Goal: Task Accomplishment & Management: Use online tool/utility

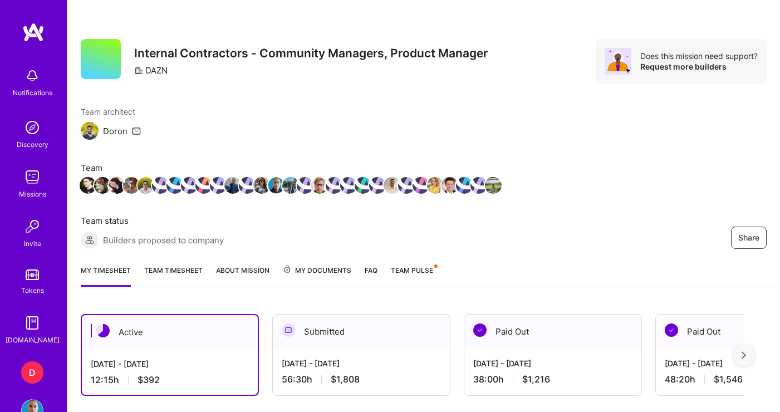
scroll to position [323, 0]
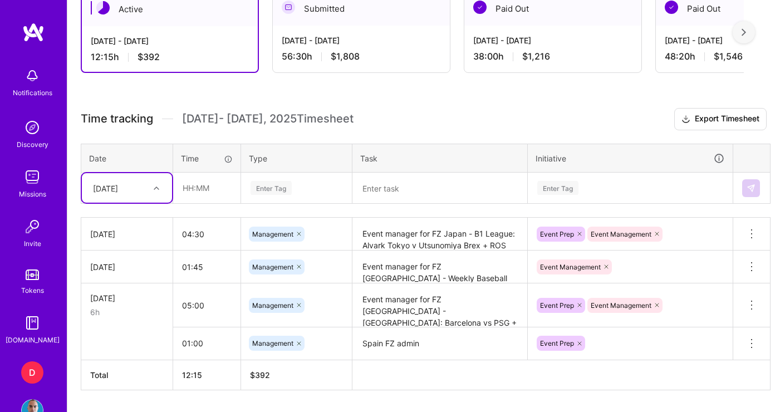
click at [392, 126] on h3 "Time tracking [DATE] - [DATE] Timesheet Export Timesheet" at bounding box center [424, 119] width 686 height 22
click at [204, 193] on input "text" at bounding box center [207, 188] width 66 height 30
click at [194, 185] on input "text" at bounding box center [207, 188] width 66 height 30
type input "."
type input "00:30"
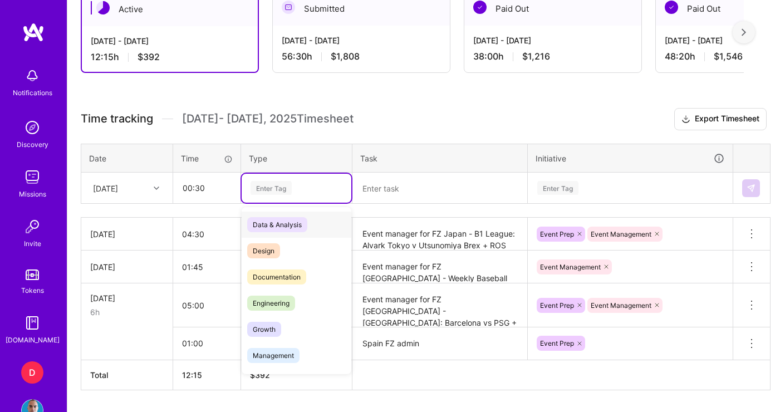
click at [304, 197] on div "Enter Tag" at bounding box center [297, 188] width 110 height 29
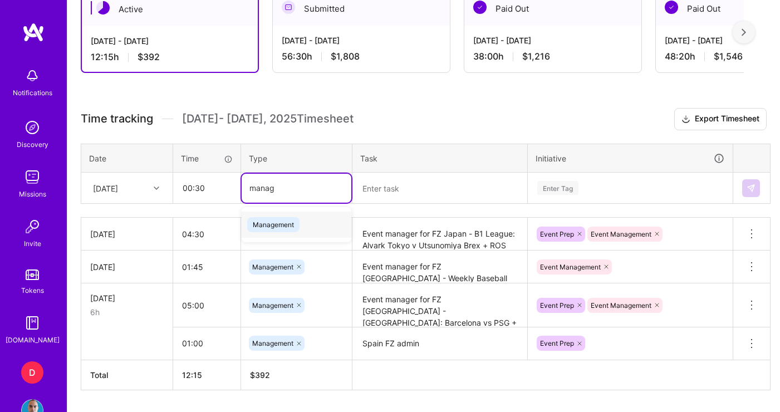
type input "manage"
click at [323, 219] on div "Management" at bounding box center [297, 225] width 110 height 26
click at [400, 186] on textarea at bounding box center [440, 189] width 173 height 30
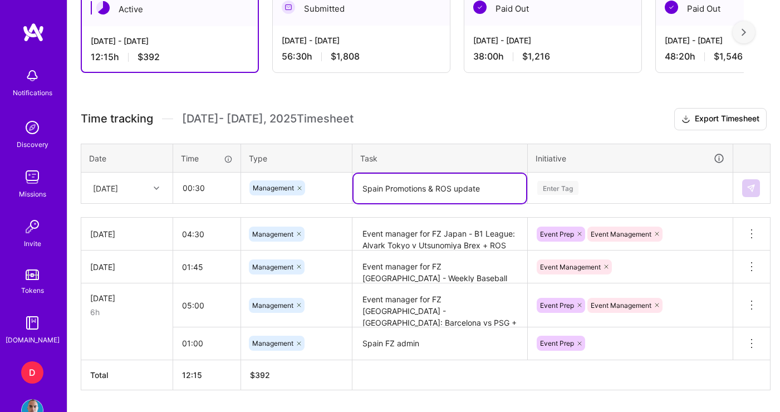
type textarea "Spain Promotions & ROS update"
click at [579, 183] on div "Enter Tag" at bounding box center [630, 188] width 188 height 14
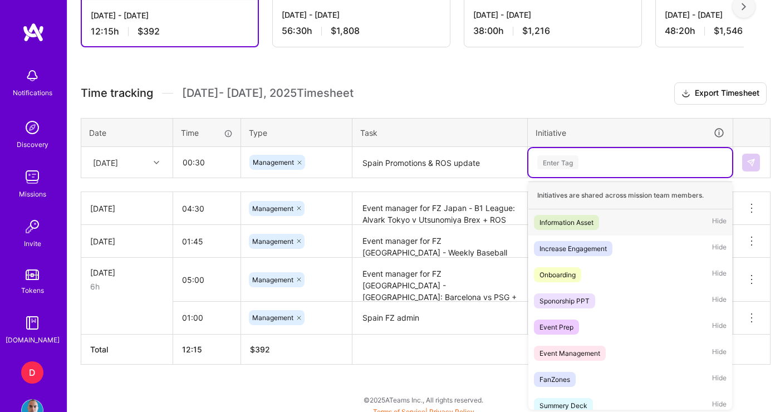
scroll to position [351, 0]
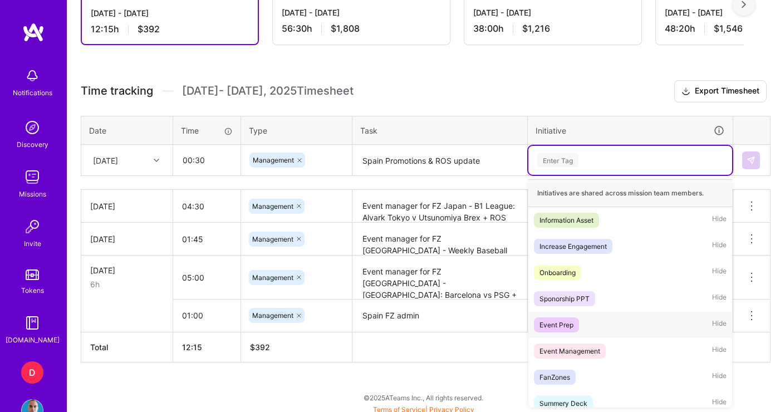
click at [565, 327] on div "Event Prep" at bounding box center [556, 325] width 34 height 12
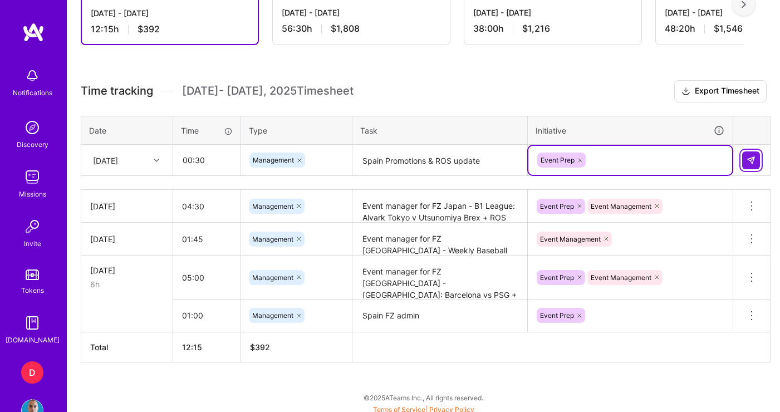
click at [749, 166] on button at bounding box center [751, 160] width 18 height 18
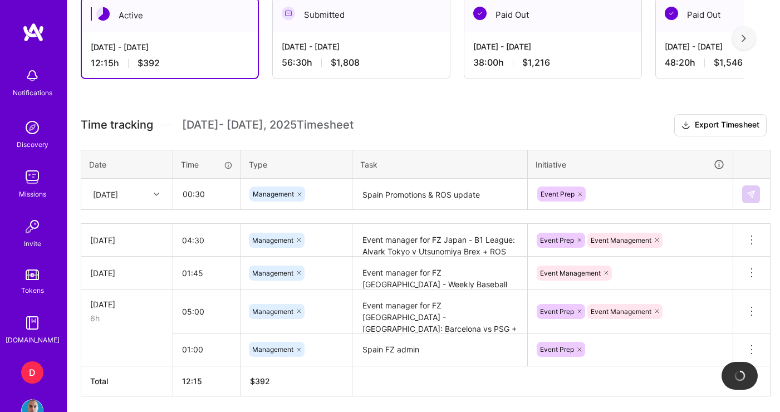
scroll to position [246, 0]
